Goal: Transaction & Acquisition: Purchase product/service

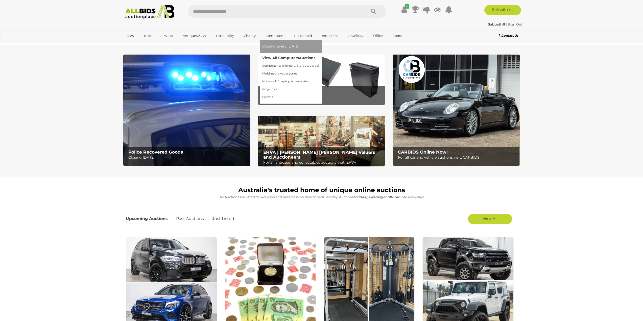
click at [274, 59] on link "View All Computers Auctions" at bounding box center [290, 58] width 57 height 8
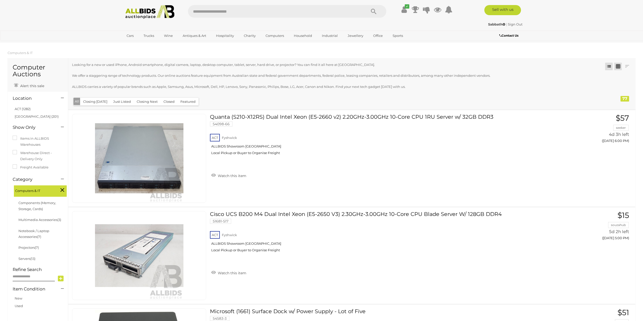
click at [617, 65] on link at bounding box center [618, 67] width 8 height 8
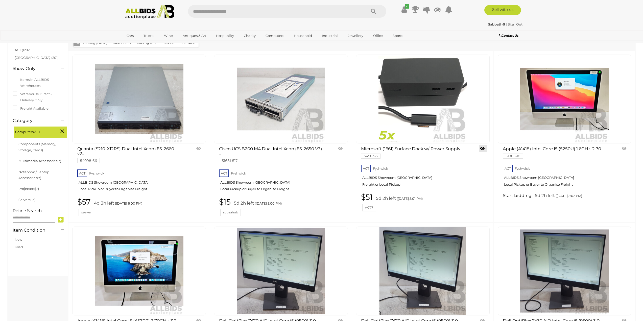
click at [485, 147] on link at bounding box center [483, 149] width 8 height 8
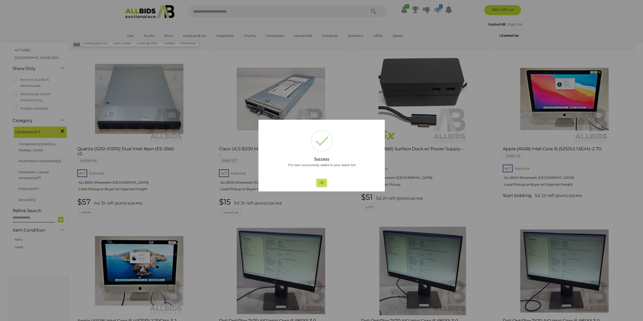
click at [322, 181] on button "Ok" at bounding box center [321, 182] width 10 height 7
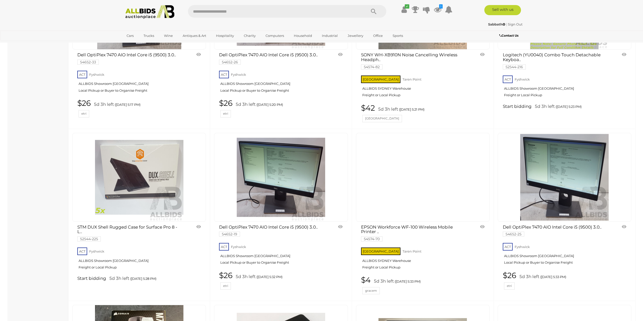
scroll to position [716, 0]
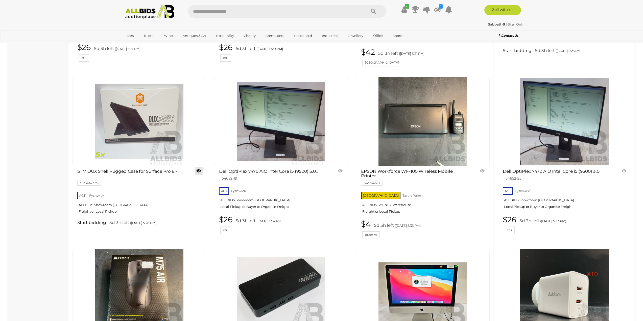
click at [197, 173] on link at bounding box center [199, 171] width 8 height 8
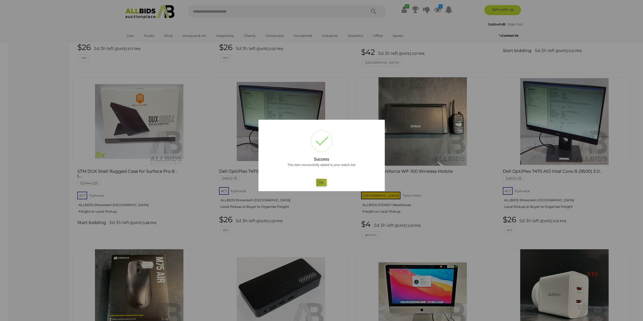
click at [326, 183] on button "Ok" at bounding box center [321, 182] width 10 height 7
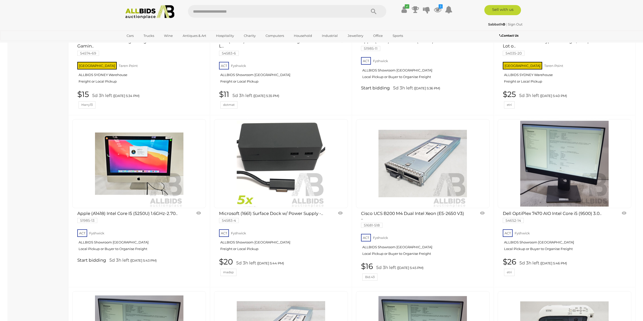
scroll to position [1019, 0]
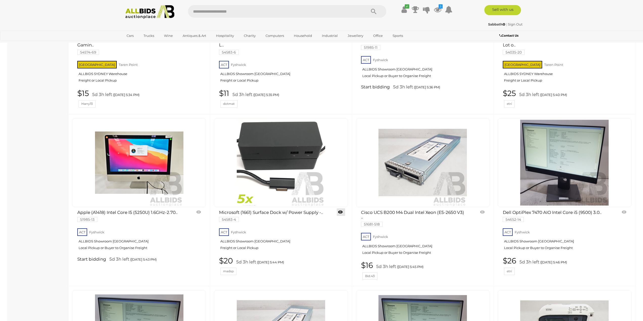
click at [339, 210] on link at bounding box center [341, 212] width 8 height 8
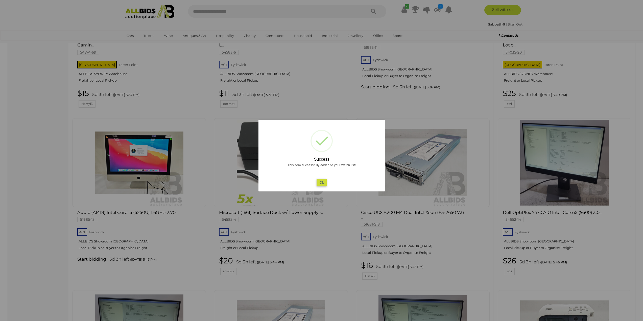
click at [325, 183] on button "Ok" at bounding box center [321, 182] width 10 height 7
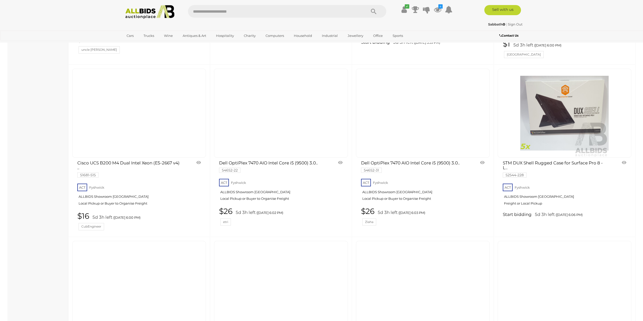
scroll to position [1600, 0]
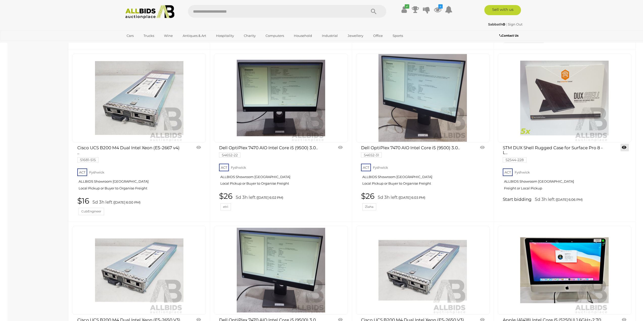
click at [626, 149] on link at bounding box center [624, 148] width 8 height 8
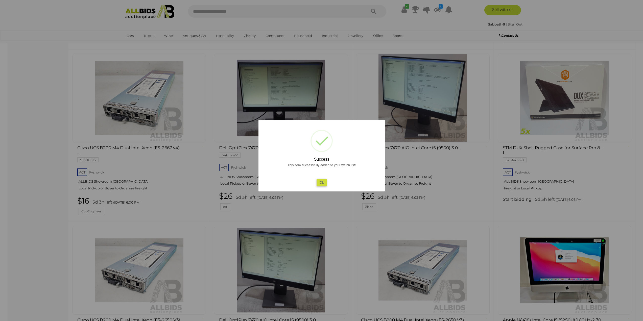
click at [323, 183] on button "Ok" at bounding box center [321, 182] width 10 height 7
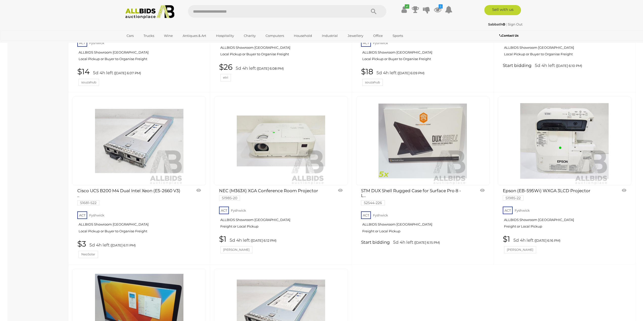
scroll to position [1903, 0]
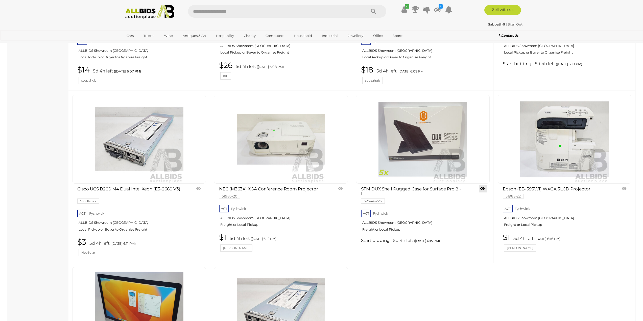
click at [483, 187] on link at bounding box center [483, 189] width 8 height 8
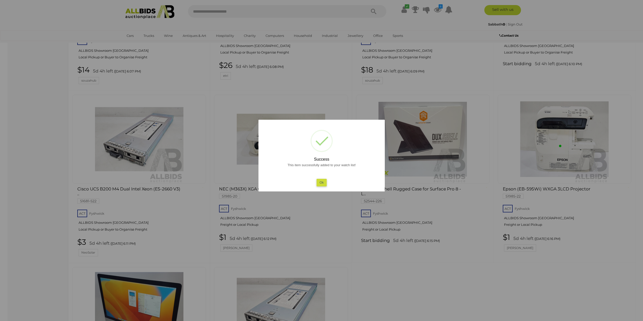
click at [320, 181] on button "Ok" at bounding box center [321, 182] width 10 height 7
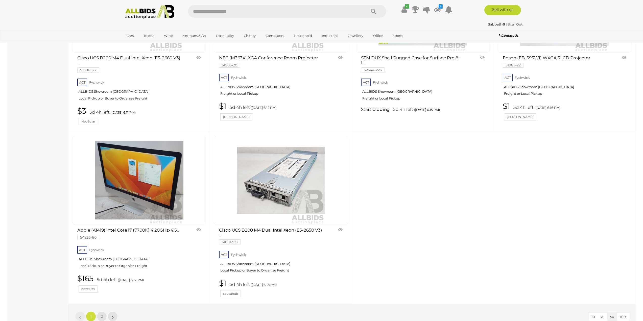
scroll to position [2080, 0]
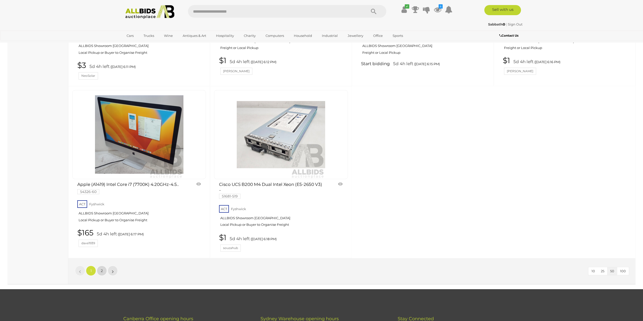
click at [104, 271] on link "2" at bounding box center [102, 271] width 10 height 10
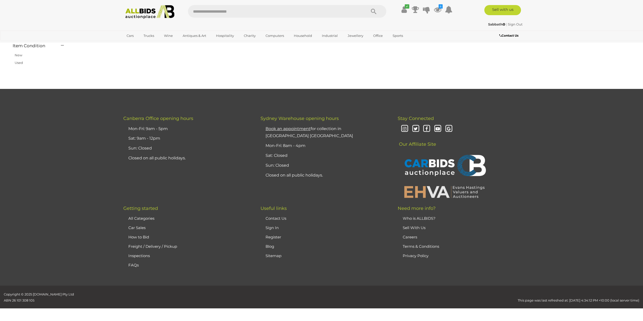
scroll to position [59, 0]
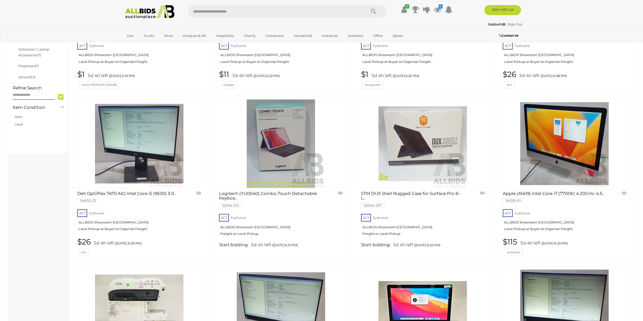
scroll to position [185, 0]
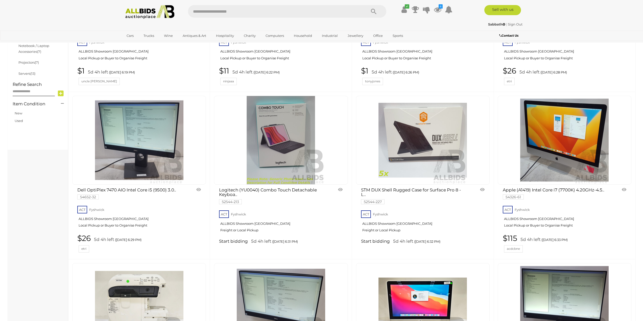
click at [480, 189] on link at bounding box center [483, 190] width 8 height 8
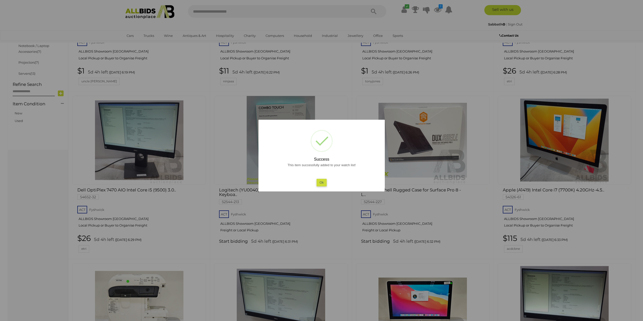
click at [323, 184] on button "Ok" at bounding box center [321, 182] width 10 height 7
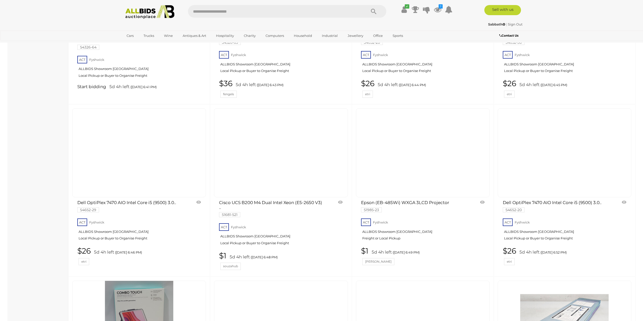
scroll to position [640, 0]
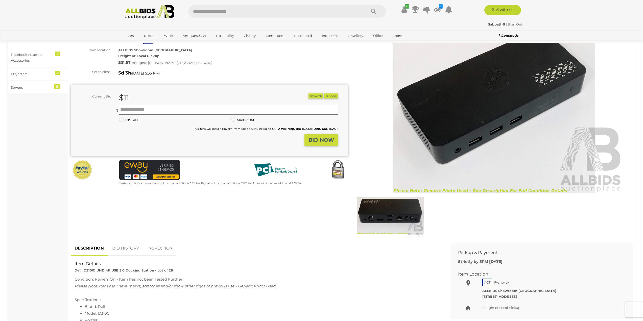
scroll to position [51, 0]
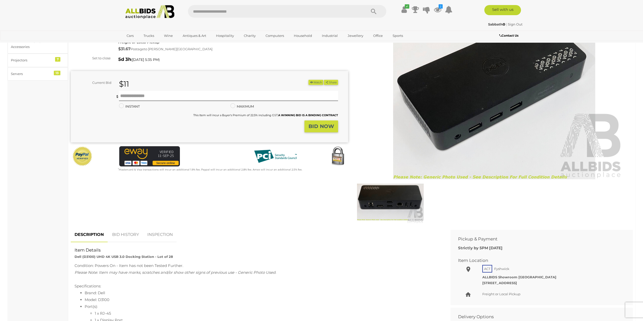
click at [402, 201] on img at bounding box center [390, 202] width 67 height 43
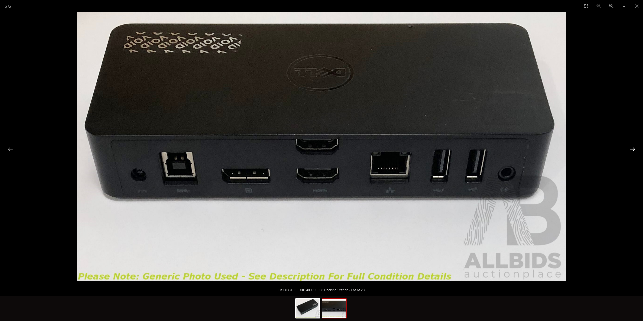
click at [631, 151] on button "Next slide" at bounding box center [632, 149] width 11 height 10
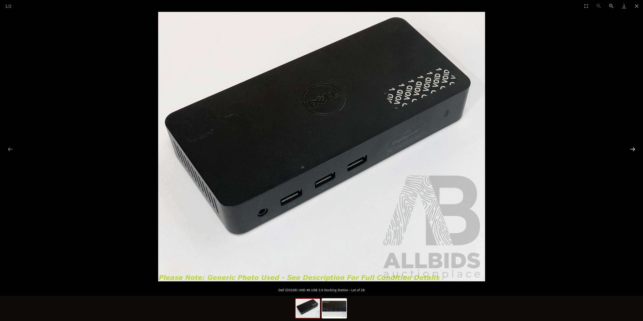
click at [631, 147] on button "Next slide" at bounding box center [632, 149] width 11 height 10
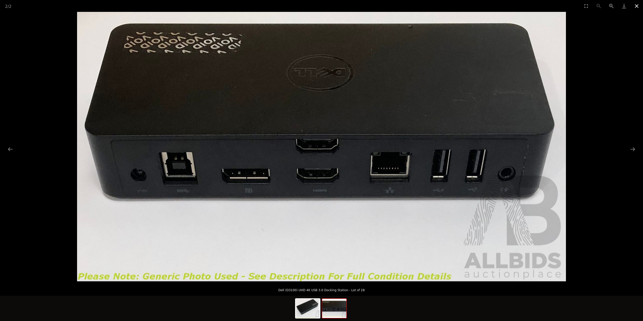
click at [635, 6] on button "Close gallery" at bounding box center [636, 6] width 13 height 12
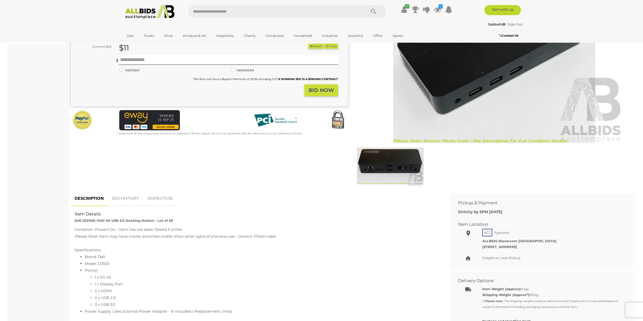
scroll to position [25, 0]
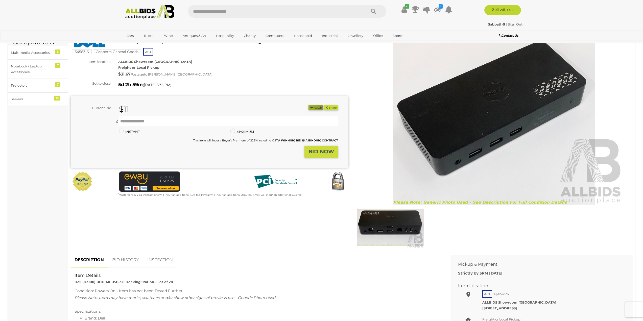
click at [310, 108] on icon "button" at bounding box center [312, 107] width 4 height 3
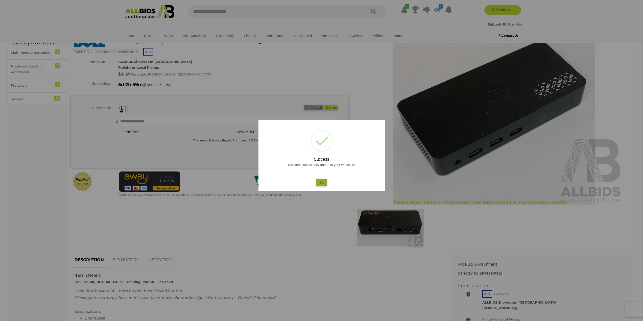
click at [320, 184] on button "Ok" at bounding box center [321, 182] width 10 height 7
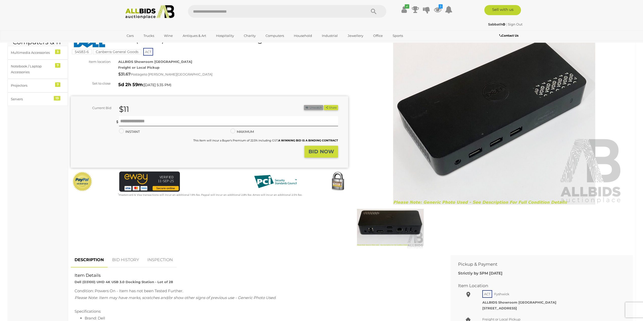
click at [386, 225] on img at bounding box center [390, 227] width 67 height 43
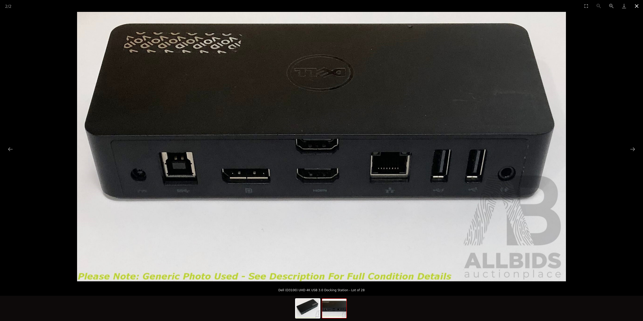
click at [637, 5] on button "Close gallery" at bounding box center [636, 6] width 13 height 12
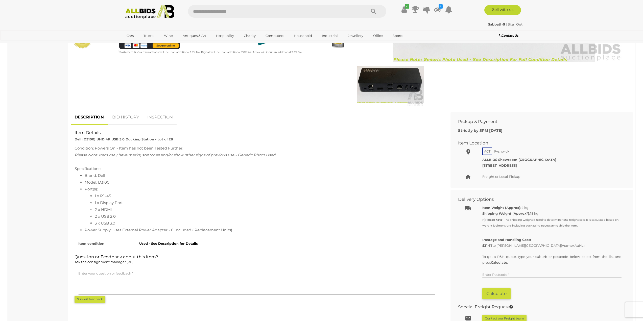
scroll to position [152, 0]
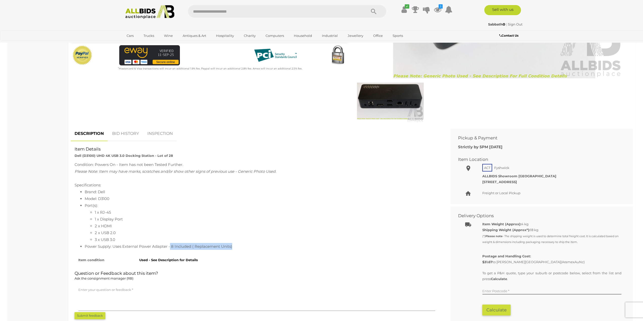
drag, startPoint x: 171, startPoint y: 246, endPoint x: 237, endPoint y: 248, distance: 66.5
click at [237, 248] on li "Power Supply: Uses External Power Adapter - 8 Included ( Replacement Units)" at bounding box center [262, 246] width 354 height 7
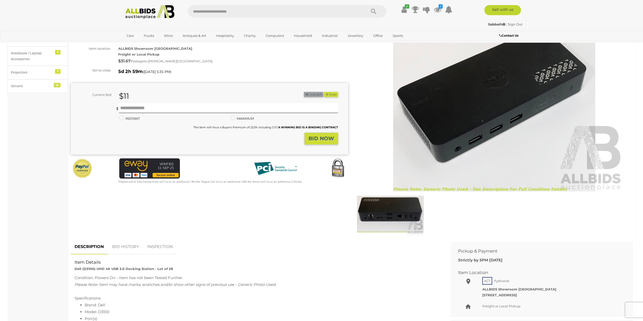
scroll to position [25, 0]
